Goal: Information Seeking & Learning: Learn about a topic

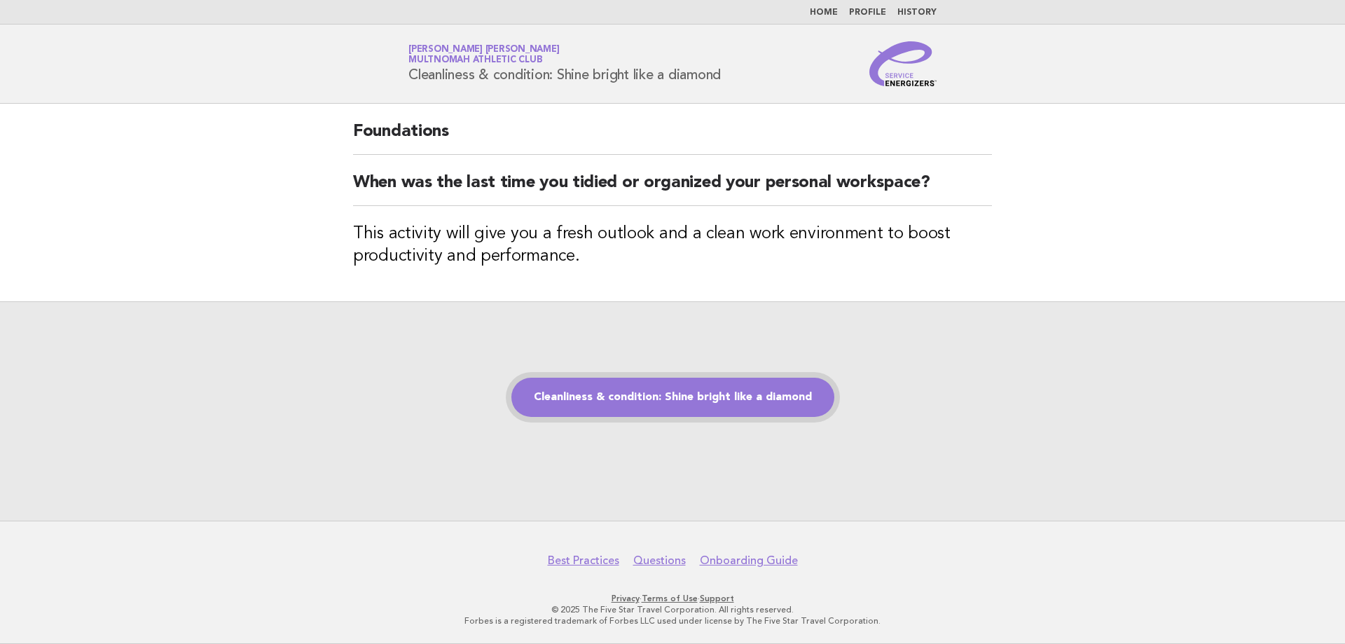
click at [694, 394] on link "Cleanliness & condition: Shine bright like a diamond" at bounding box center [672, 397] width 323 height 39
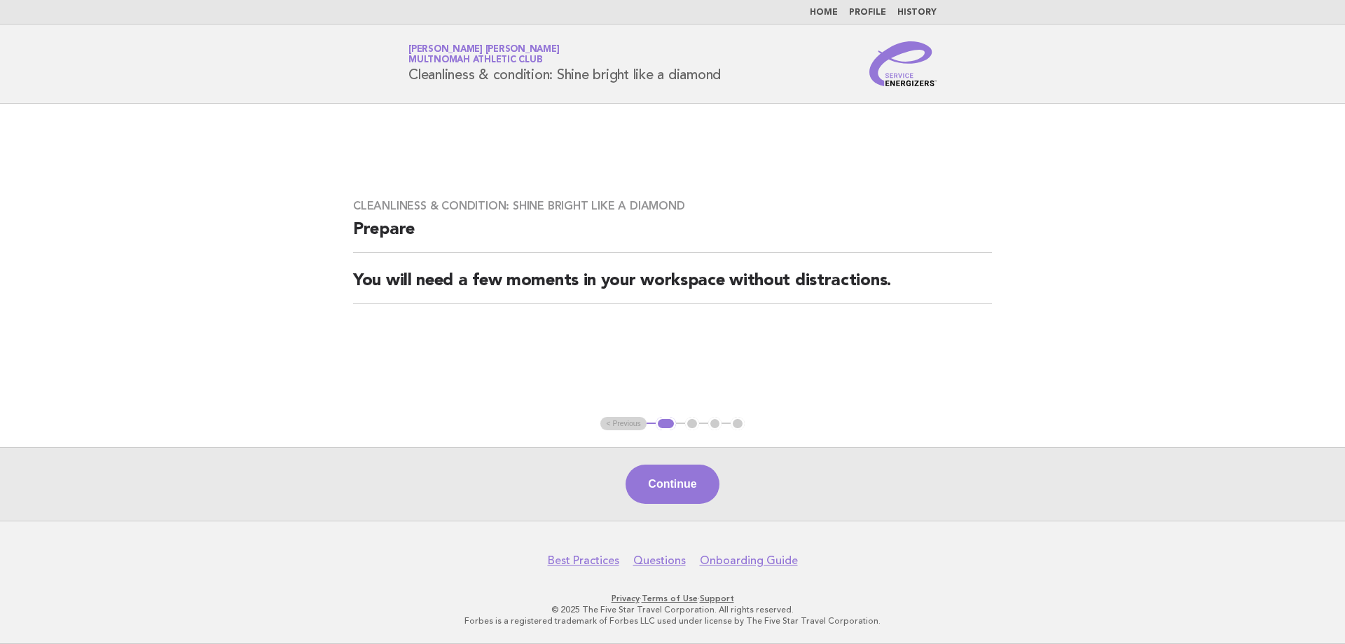
click at [831, 11] on link "Home" at bounding box center [824, 12] width 28 height 8
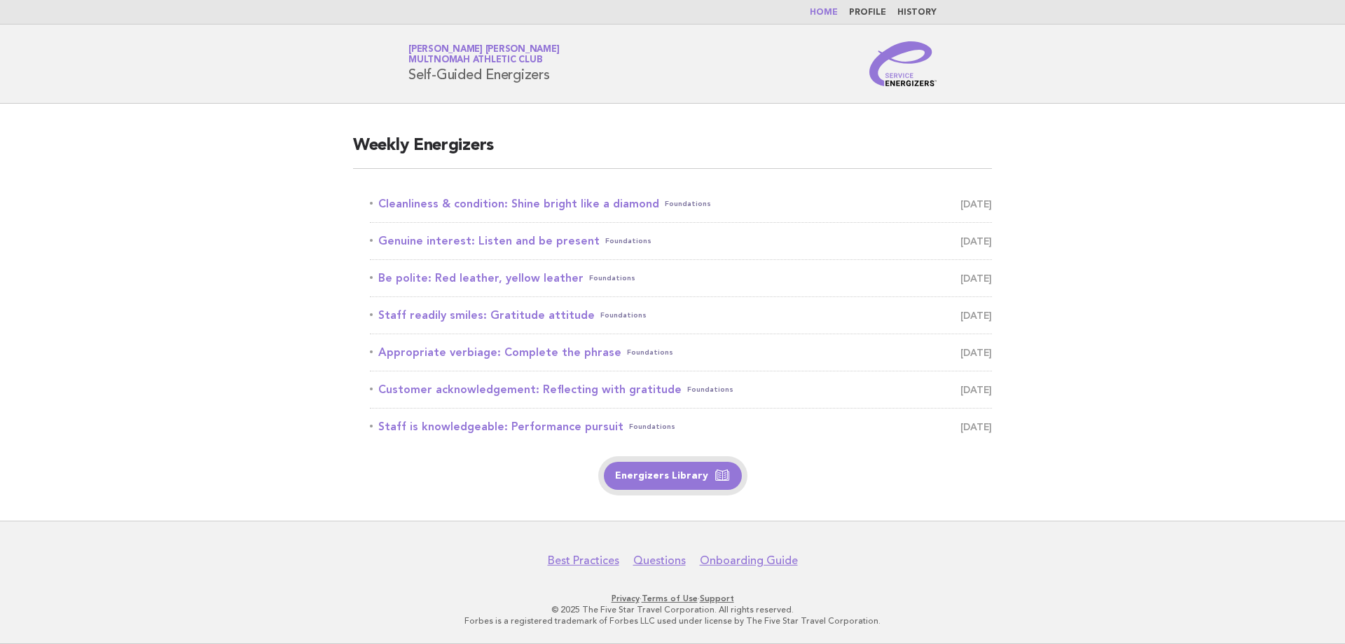
click at [667, 464] on link "Energizers Library" at bounding box center [673, 476] width 138 height 28
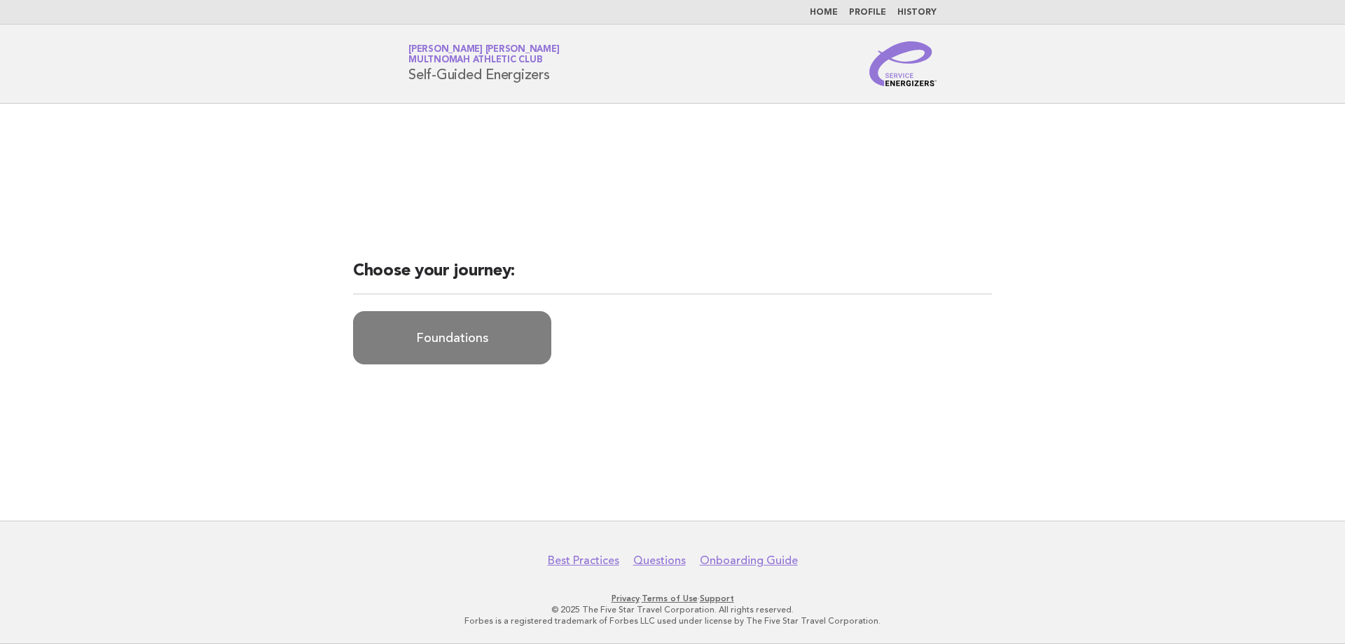
click at [498, 324] on link "Foundations" at bounding box center [452, 337] width 198 height 53
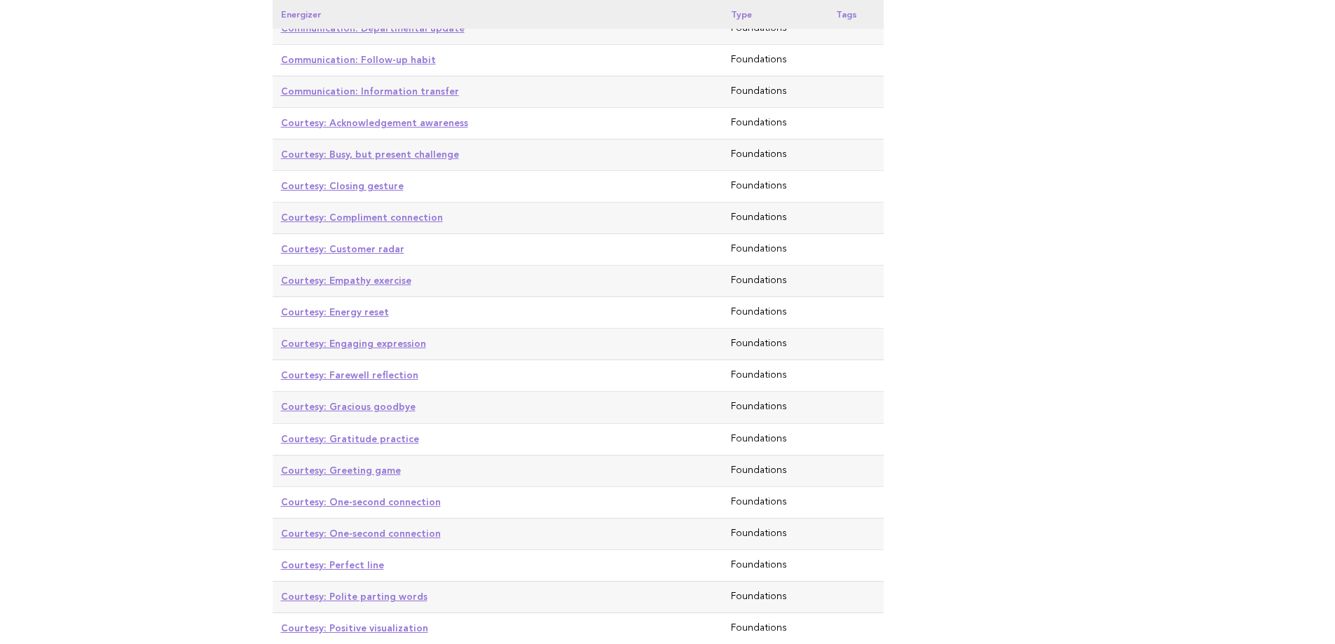
scroll to position [1681, 0]
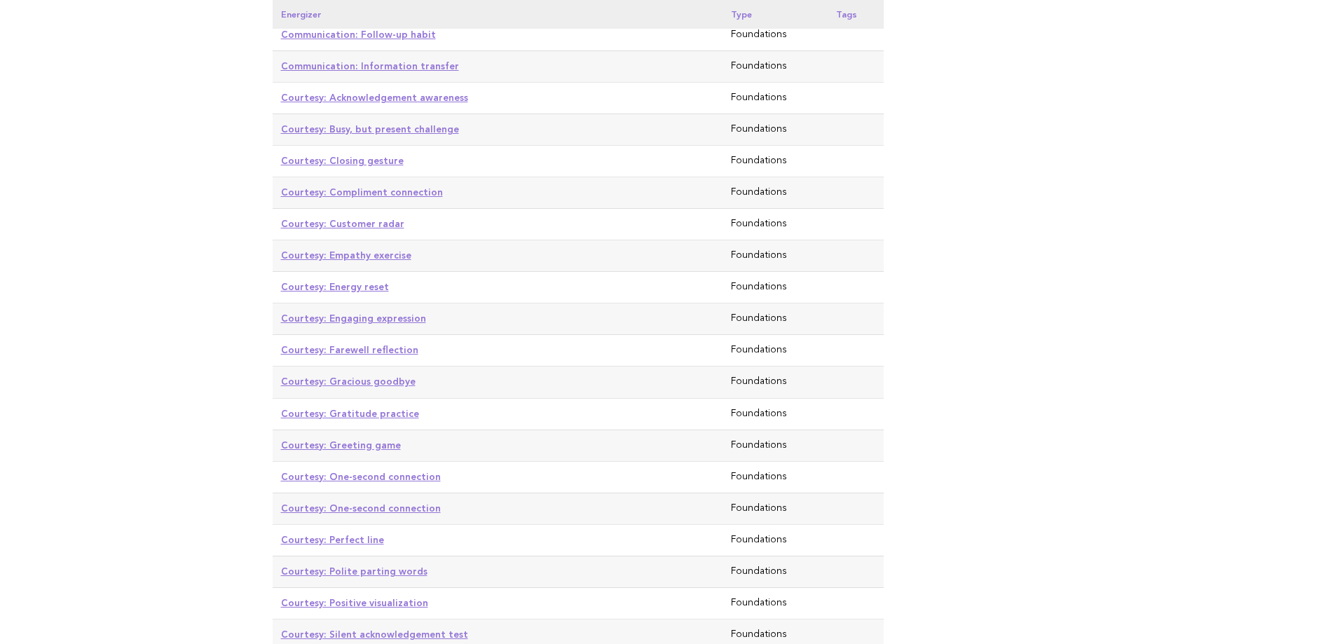
click at [420, 502] on link "Courtesy: One-second connection" at bounding box center [361, 507] width 160 height 11
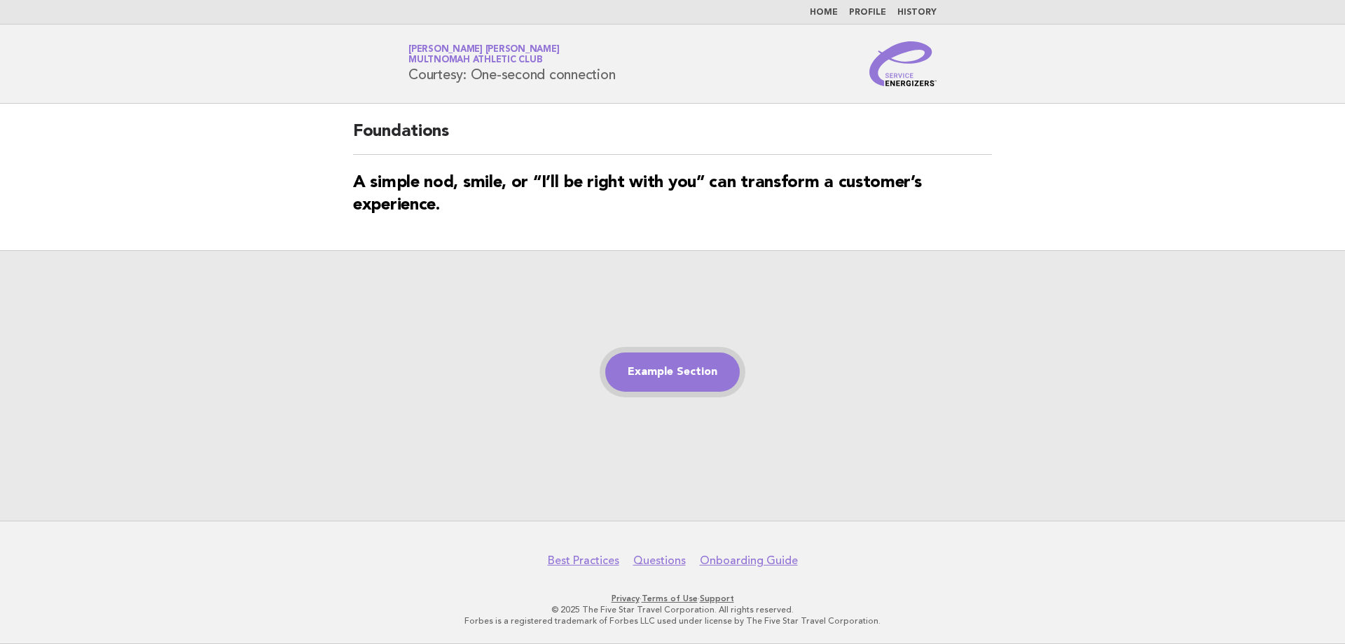
click at [670, 370] on link "Example Section" at bounding box center [672, 371] width 135 height 39
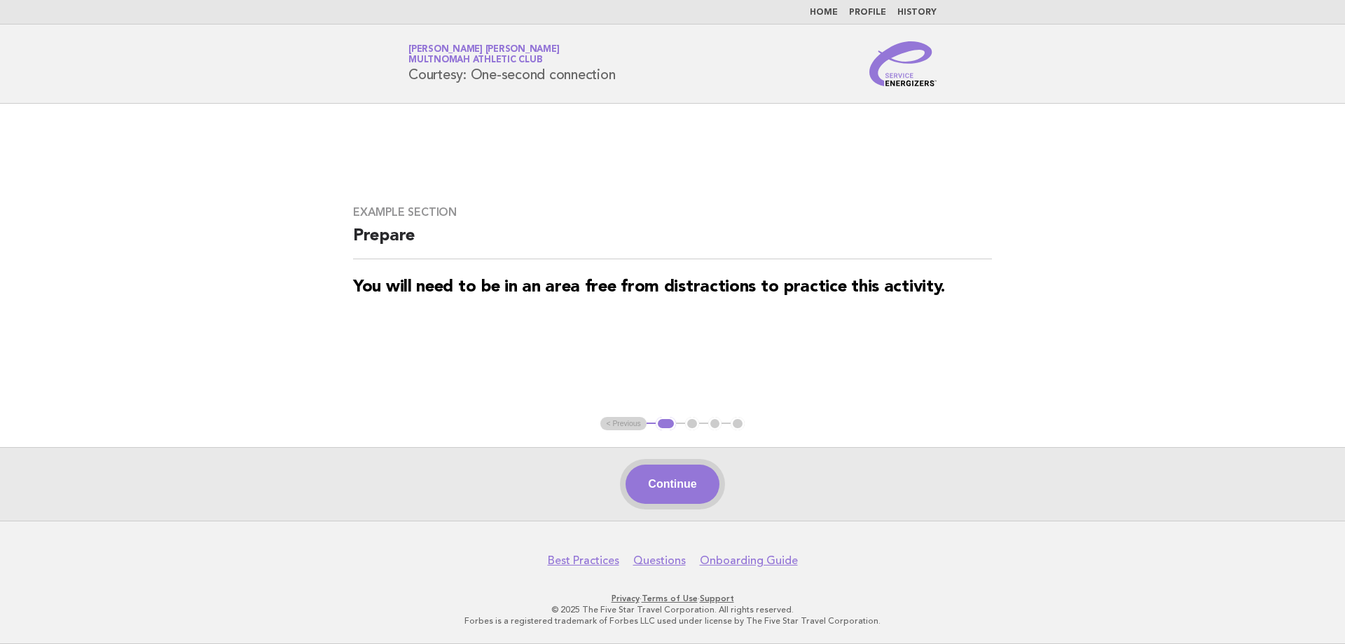
click at [672, 485] on button "Continue" at bounding box center [672, 483] width 93 height 39
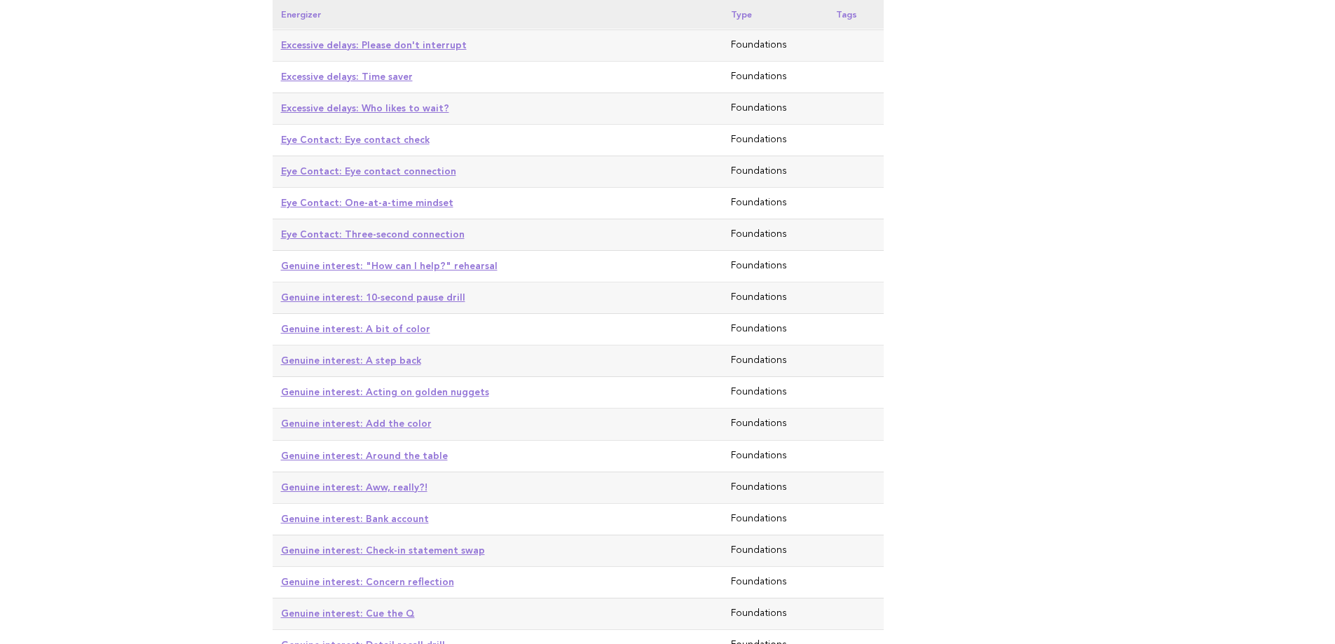
scroll to position [2872, 0]
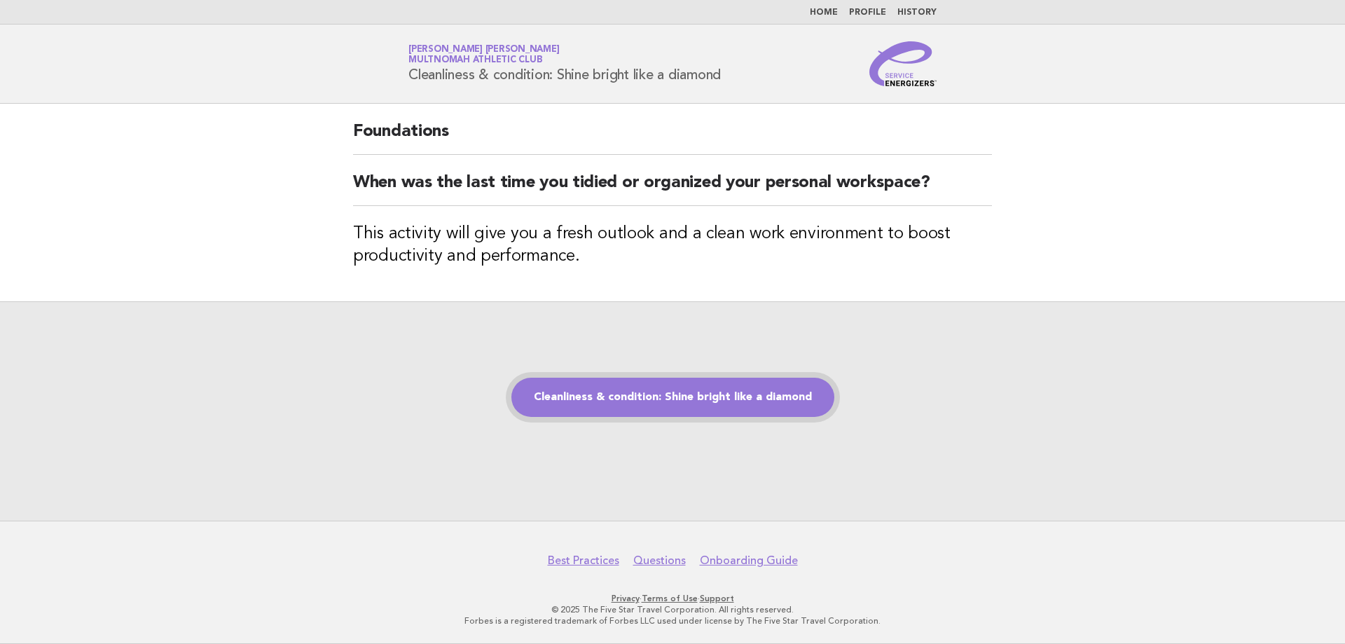
click at [713, 404] on link "Cleanliness & condition: Shine bright like a diamond" at bounding box center [672, 397] width 323 height 39
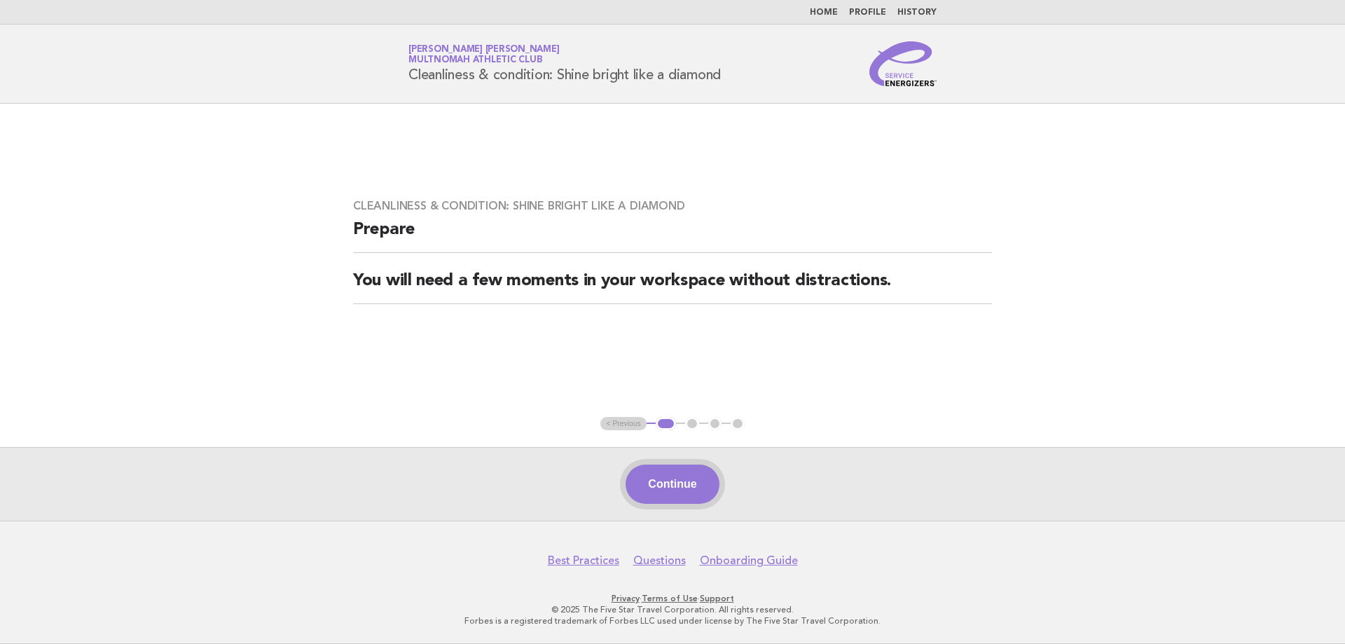
click at [683, 482] on button "Continue" at bounding box center [672, 483] width 93 height 39
